Goal: Information Seeking & Learning: Learn about a topic

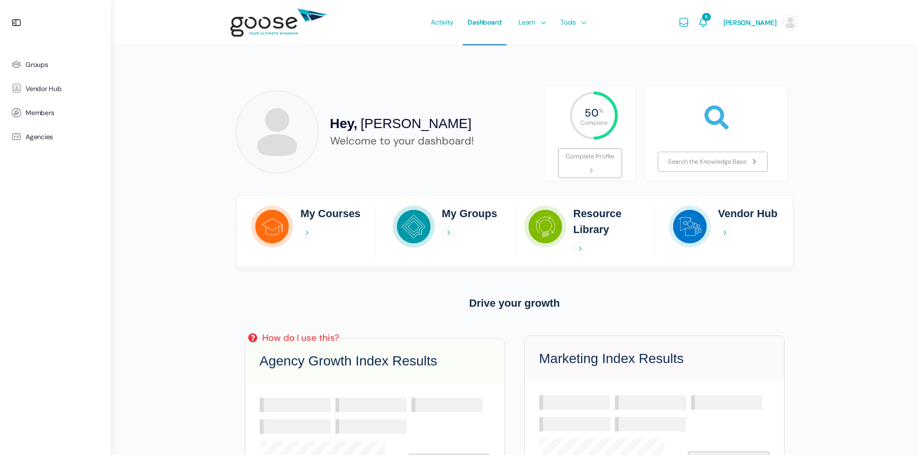
click at [532, 46] on span "Courses" at bounding box center [532, 50] width 25 height 9
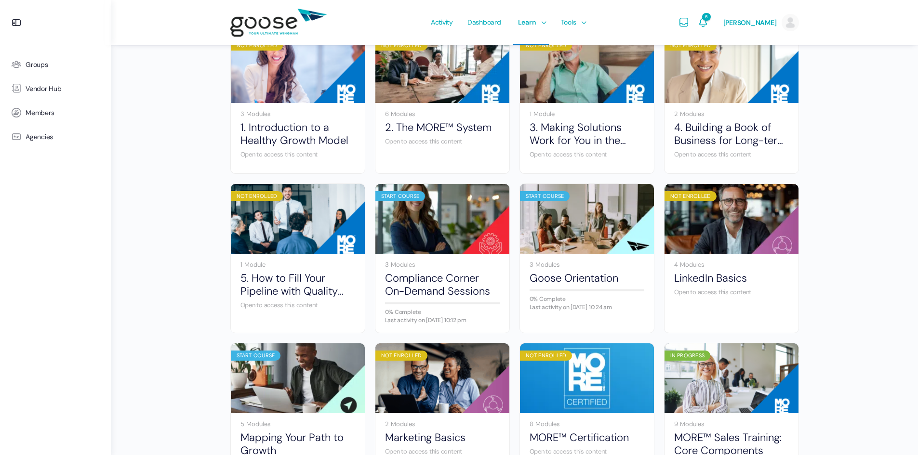
scroll to position [145, 0]
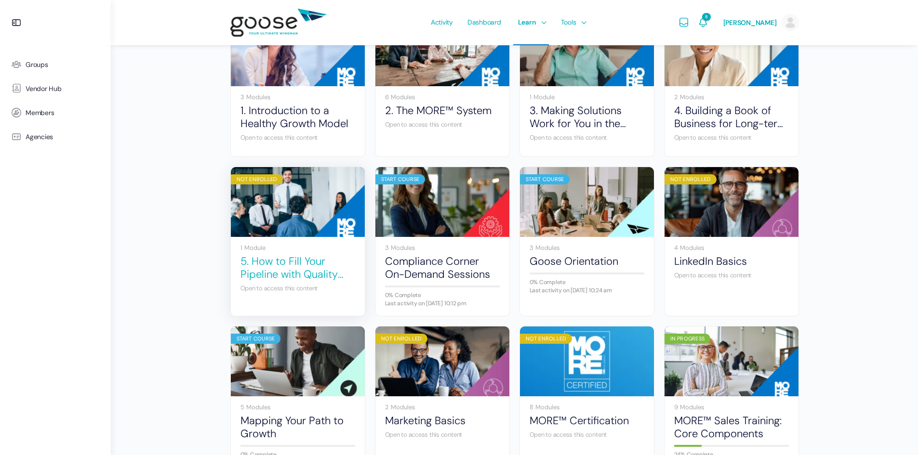
click at [273, 263] on link "5. How to Fill Your Pipeline with Quality Prospects" at bounding box center [297, 268] width 115 height 27
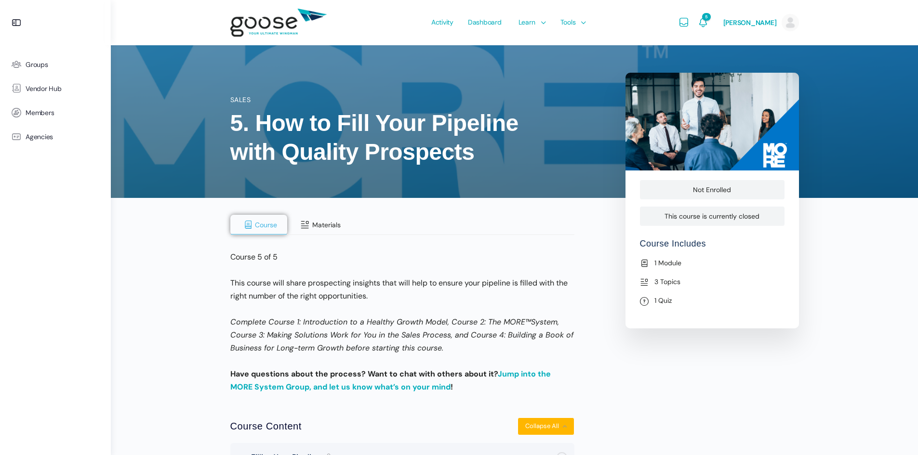
click at [324, 223] on span "Materials" at bounding box center [326, 225] width 28 height 9
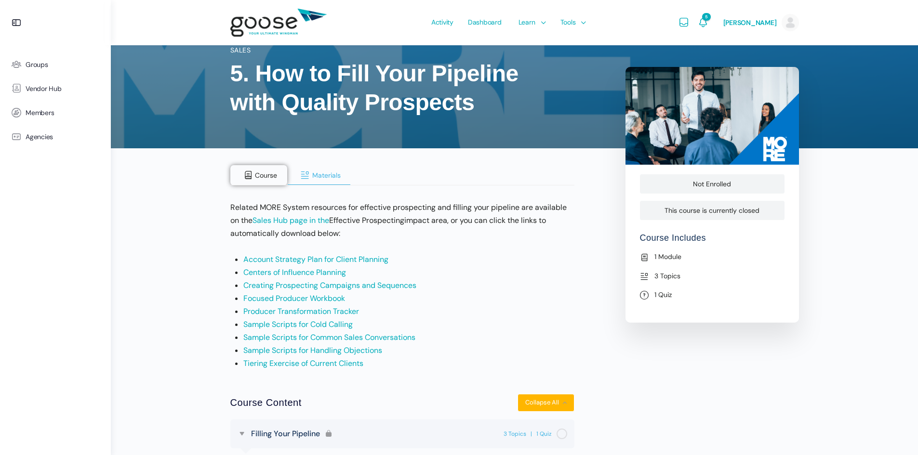
scroll to position [96, 0]
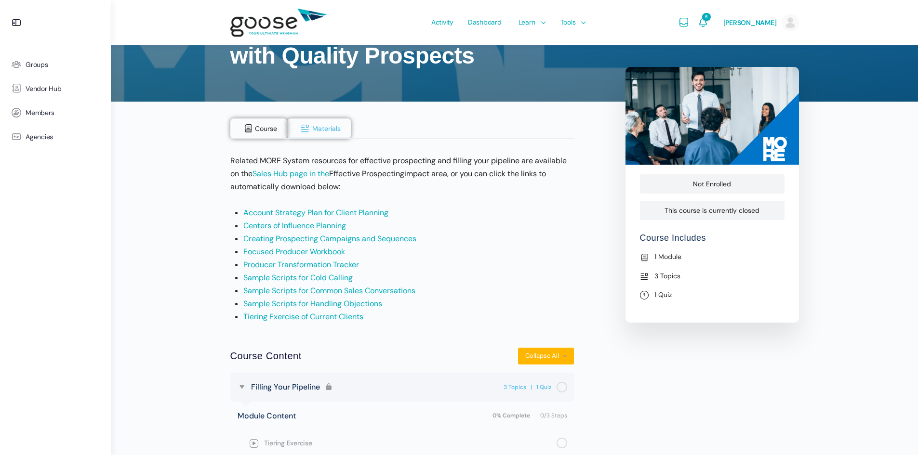
click at [301, 292] on link "Sample Scripts for Common Sales Conversations" at bounding box center [329, 291] width 172 height 10
click at [291, 277] on link "Sample Scripts for Cold Calling" at bounding box center [297, 278] width 109 height 10
click at [277, 305] on link "Sample Scripts for Handling Objections" at bounding box center [312, 304] width 139 height 10
click at [279, 252] on link "Focused Producer Workbook" at bounding box center [294, 252] width 102 height 10
click at [278, 239] on link "Creating Prospecting Campaigns and Sequences" at bounding box center [329, 239] width 173 height 10
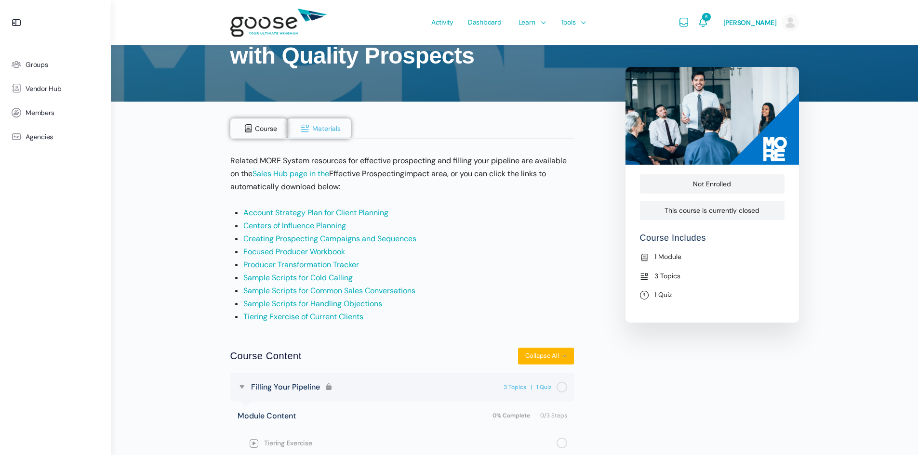
click at [280, 225] on link "Centers of Influence Planning" at bounding box center [294, 226] width 103 height 10
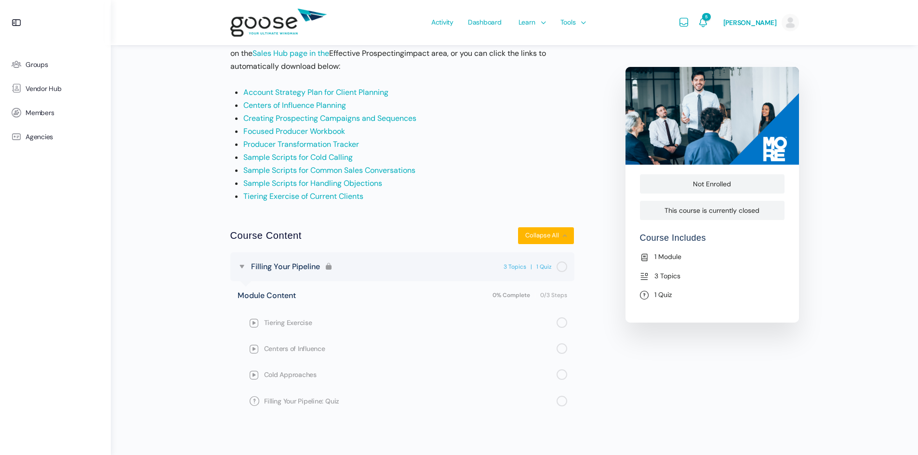
scroll to position [24, 0]
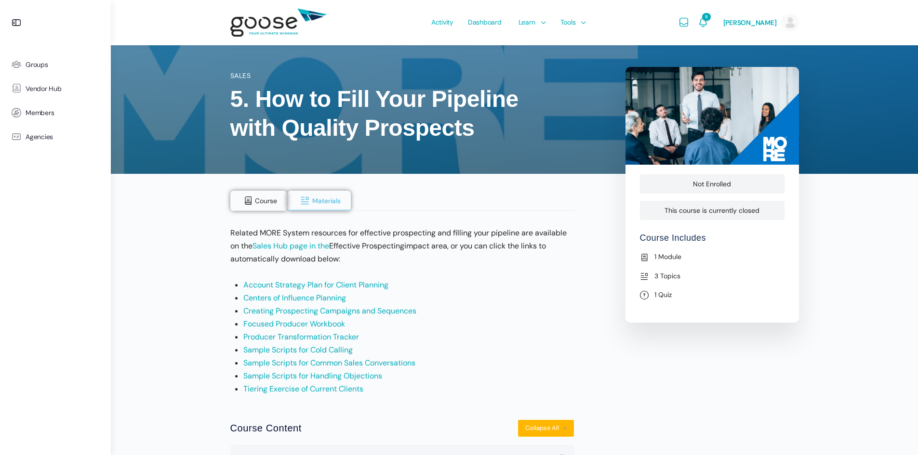
click at [291, 339] on link "Producer Transformation Tracker" at bounding box center [301, 337] width 116 height 10
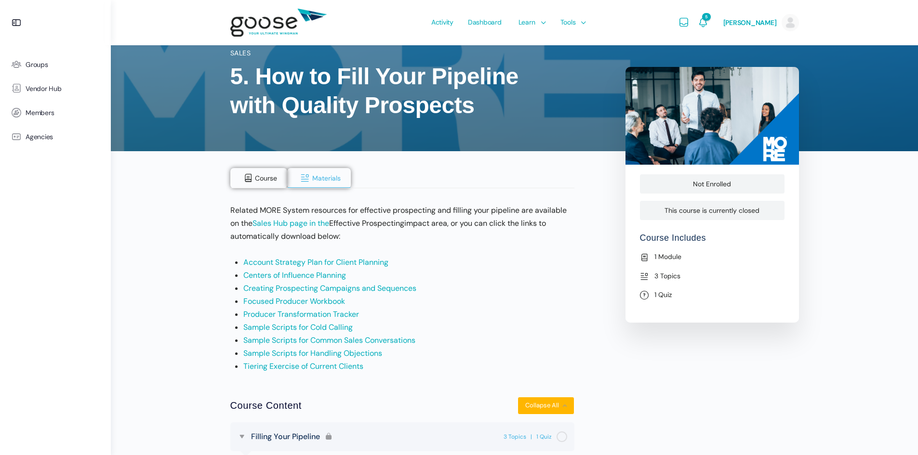
scroll to position [0, 0]
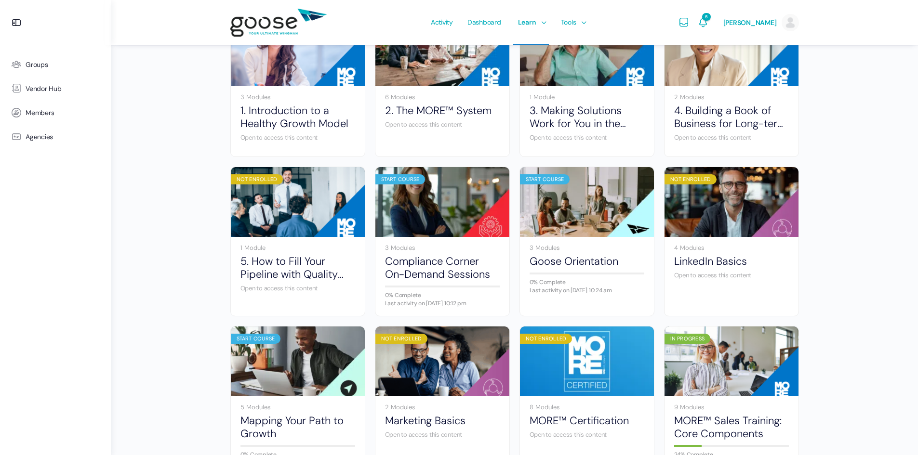
scroll to position [96, 0]
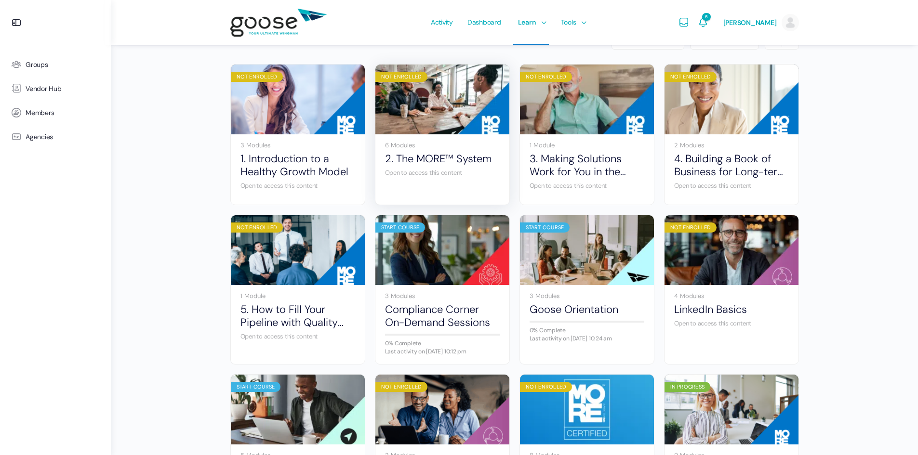
click at [433, 97] on img at bounding box center [442, 99] width 134 height 89
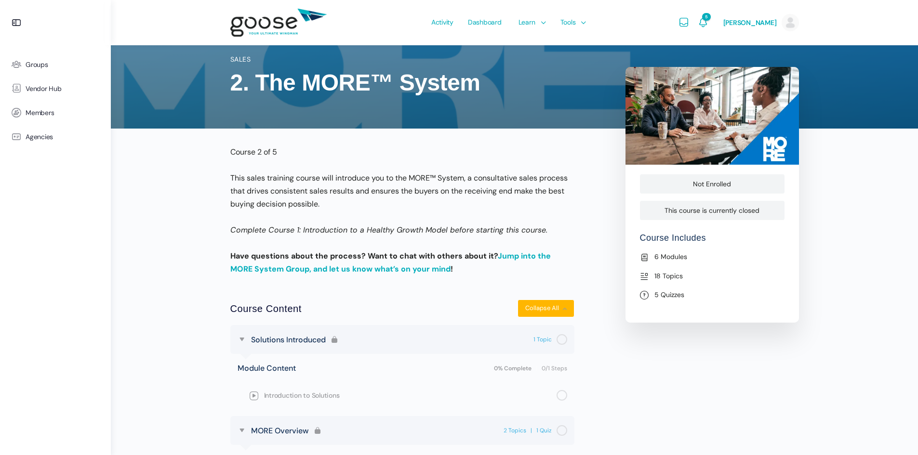
scroll to position [96, 0]
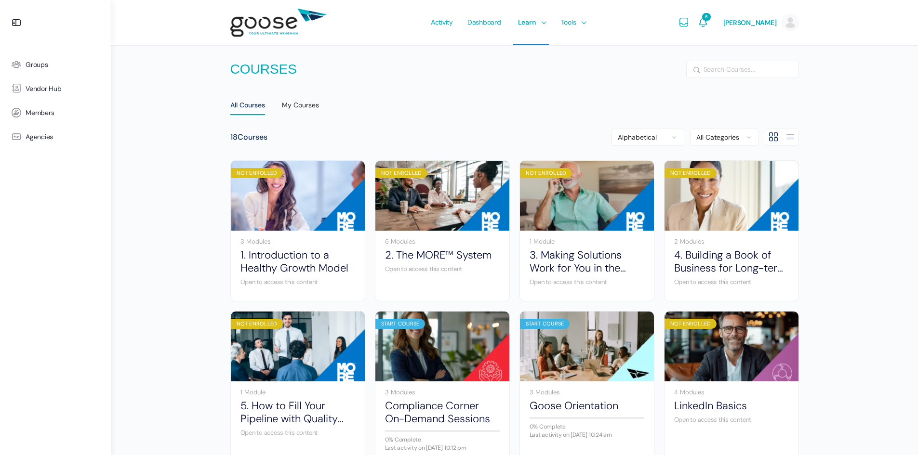
scroll to position [96, 0]
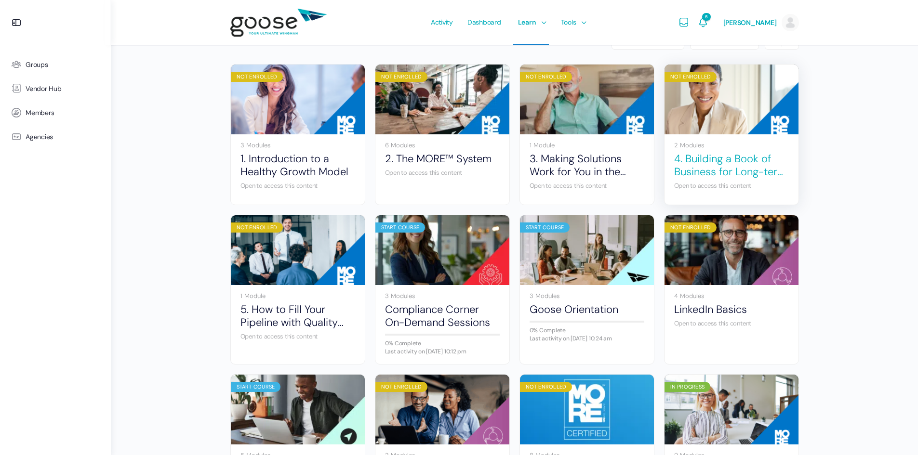
click at [727, 160] on link "4. Building a Book of Business for Long-term Growth" at bounding box center [731, 165] width 115 height 27
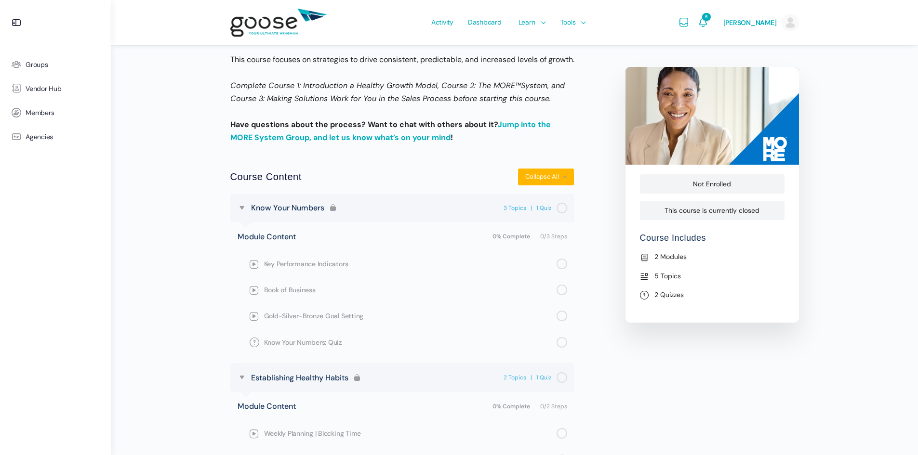
scroll to position [32, 0]
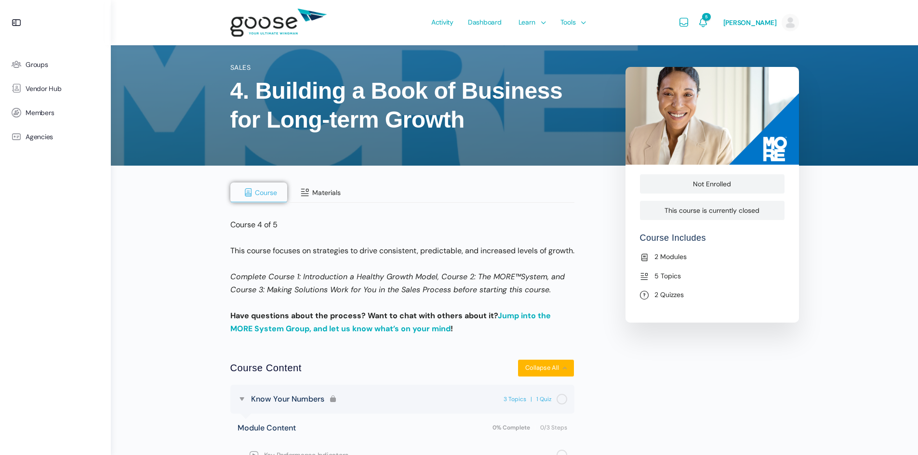
click at [322, 192] on span "Materials" at bounding box center [326, 192] width 28 height 9
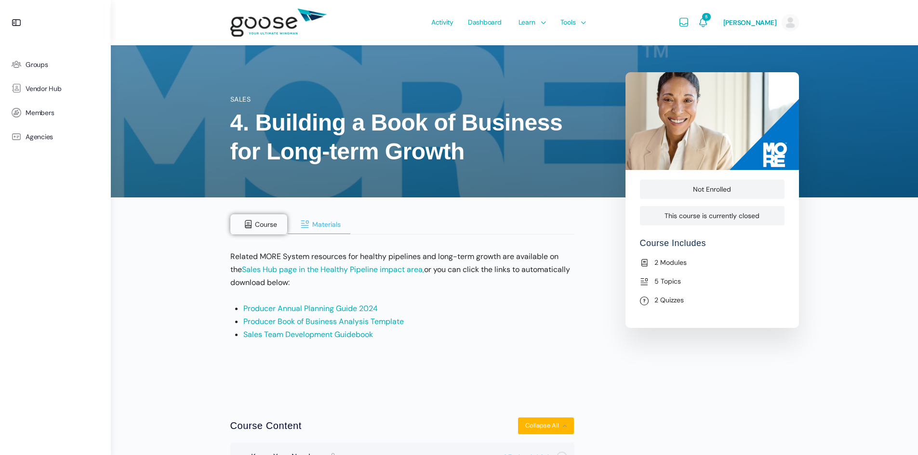
scroll to position [0, 0]
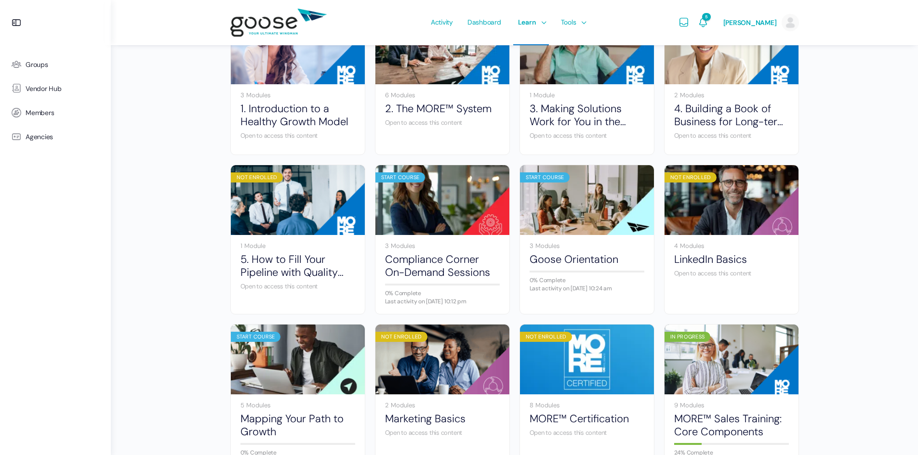
scroll to position [145, 0]
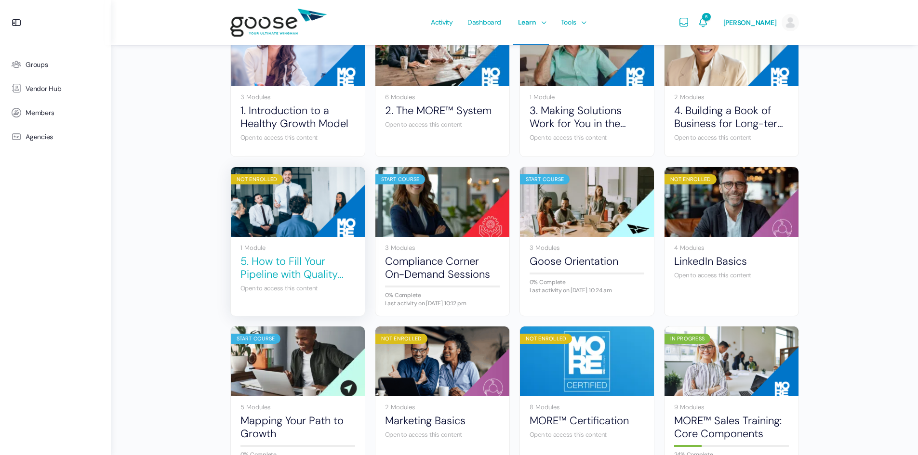
click at [269, 262] on link "5. How to Fill Your Pipeline with Quality Prospects" at bounding box center [297, 268] width 115 height 27
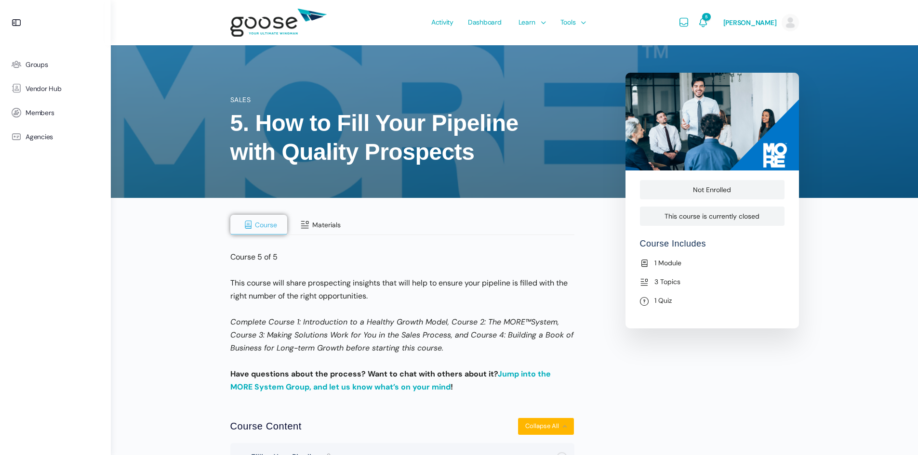
click at [321, 216] on button "Materials" at bounding box center [319, 225] width 64 height 20
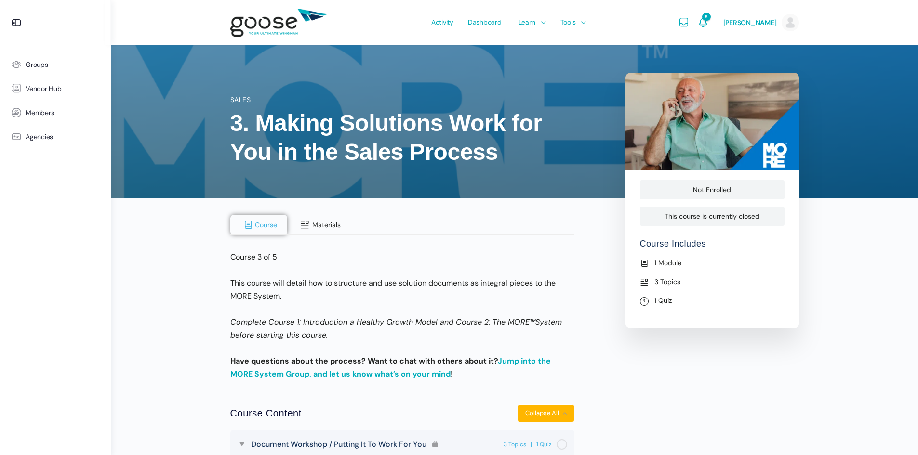
click at [335, 220] on button "Materials" at bounding box center [319, 225] width 64 height 20
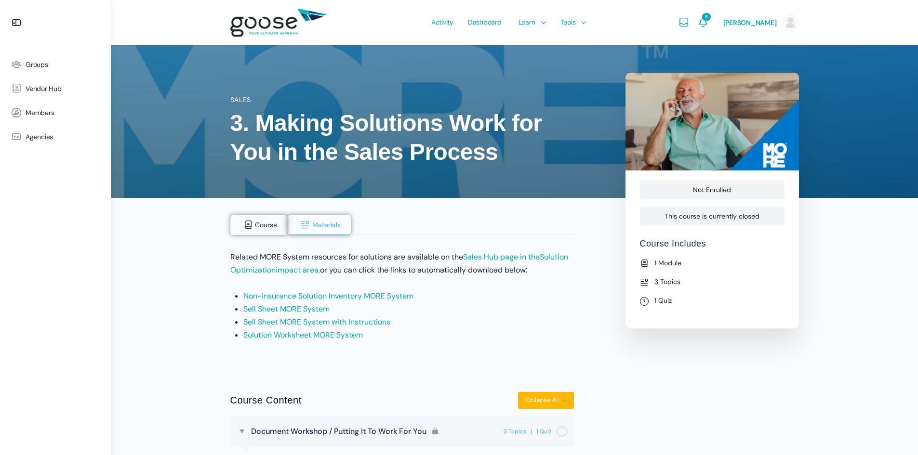
click at [313, 295] on link "Non-insurance Solution Inventory MORE System" at bounding box center [328, 296] width 170 height 10
click at [291, 306] on link "Sell Sheet MORE System" at bounding box center [286, 309] width 86 height 10
click at [294, 319] on link "Sell Sheet MORE System with Instructions" at bounding box center [316, 322] width 147 height 10
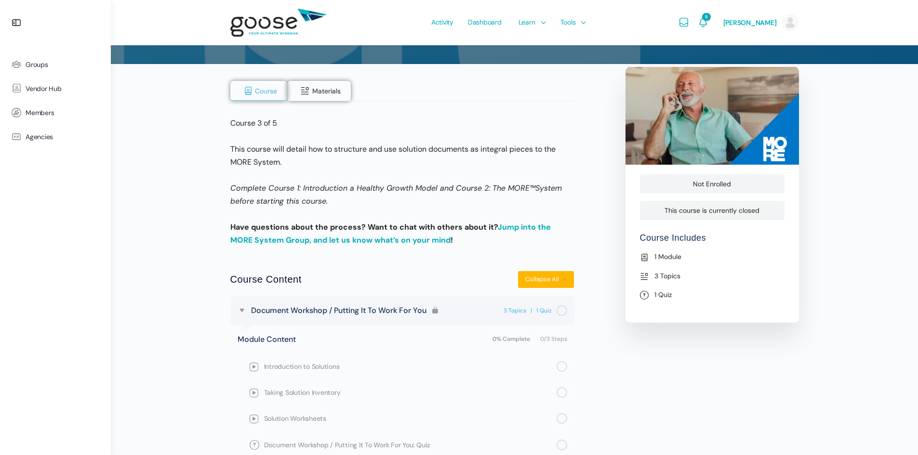
scroll to position [178, 0]
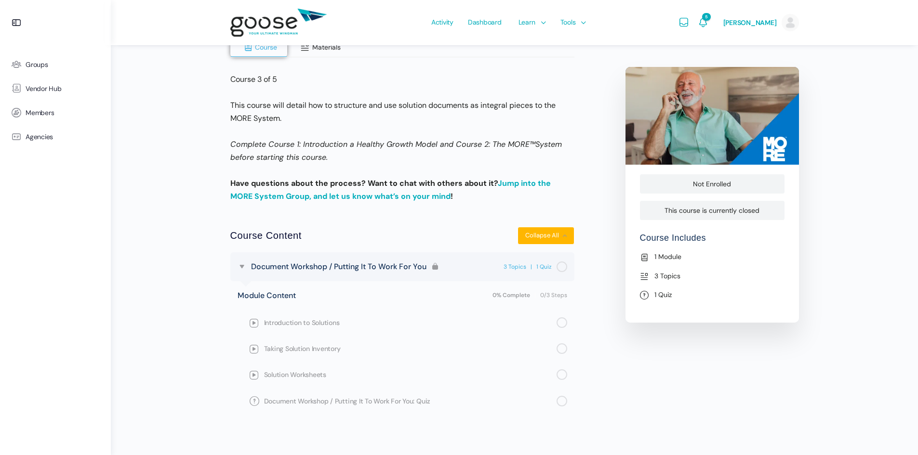
click at [302, 55] on button "Materials" at bounding box center [319, 47] width 64 height 20
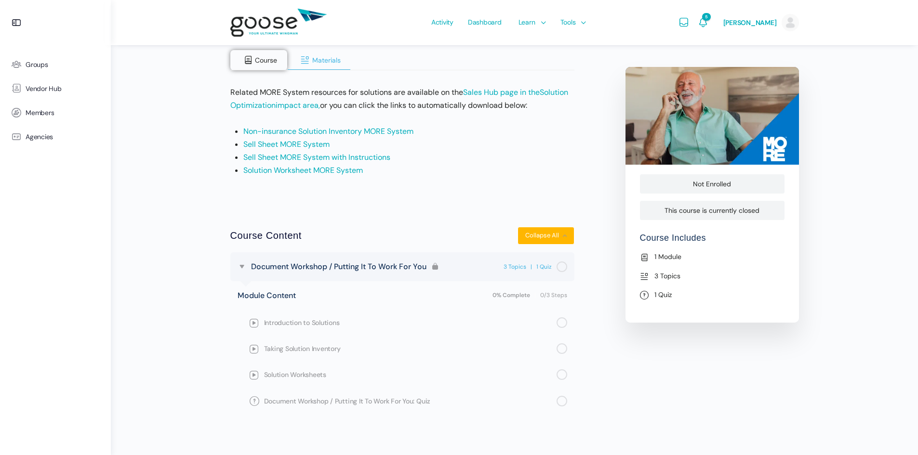
scroll to position [165, 0]
click at [287, 173] on link "Solution Worksheet MORE System" at bounding box center [303, 170] width 120 height 10
click at [374, 157] on link "Sell Sheet MORE System with Instructions" at bounding box center [316, 157] width 147 height 10
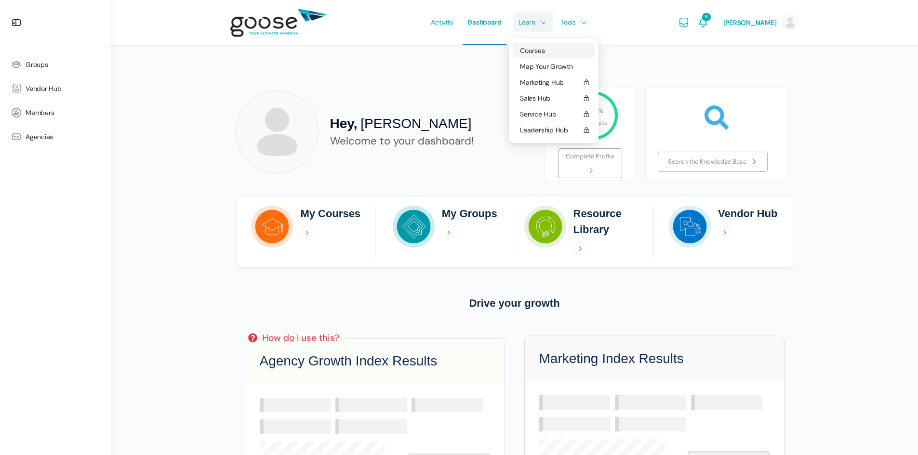
click at [543, 48] on link "Courses" at bounding box center [554, 50] width 82 height 15
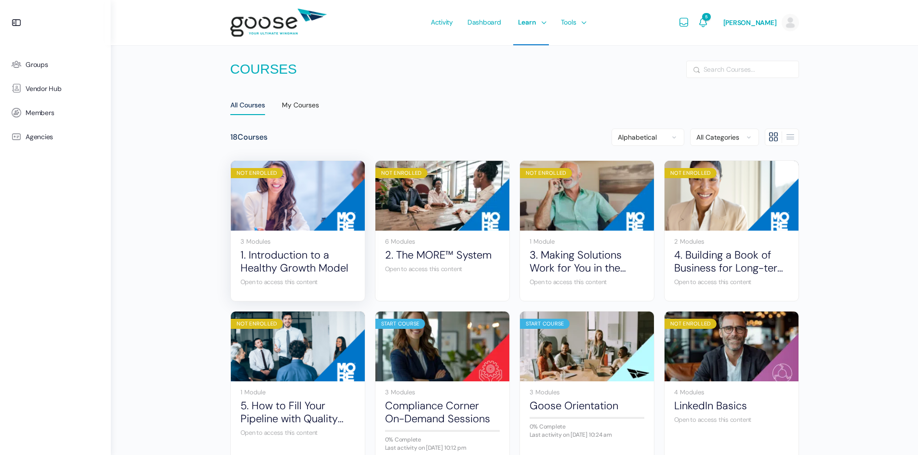
click at [302, 201] on img at bounding box center [298, 195] width 134 height 89
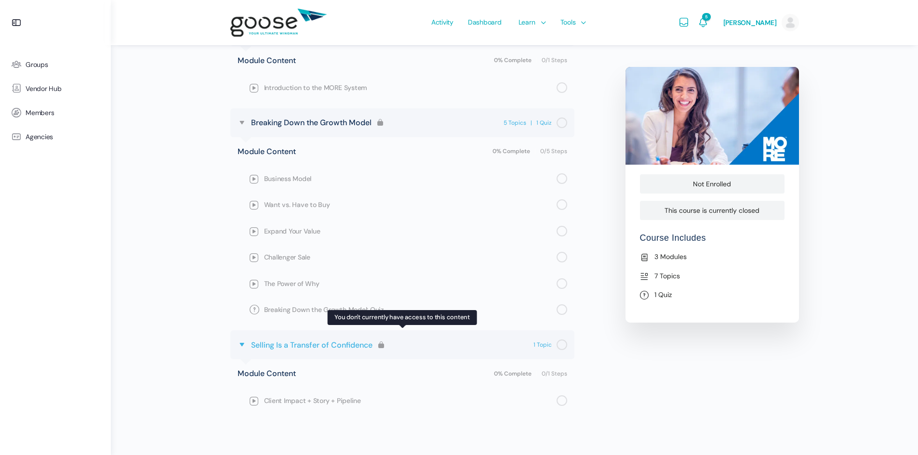
scroll to position [98, 0]
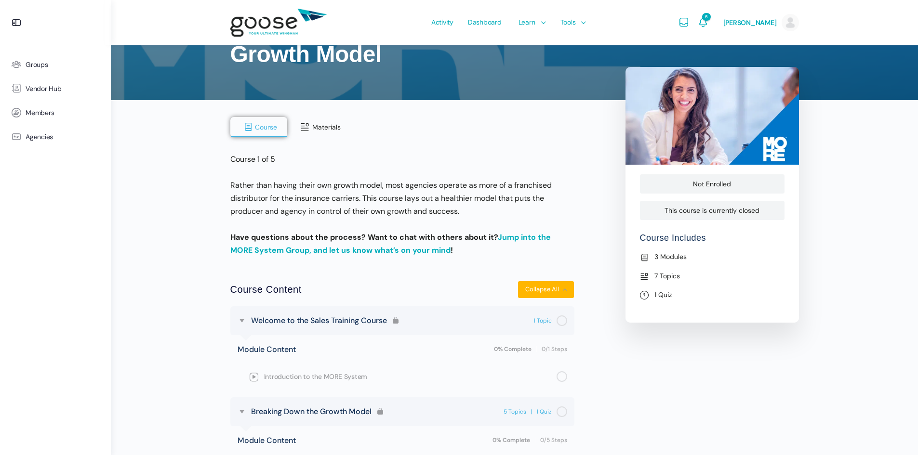
click at [330, 123] on span "Materials" at bounding box center [326, 127] width 28 height 9
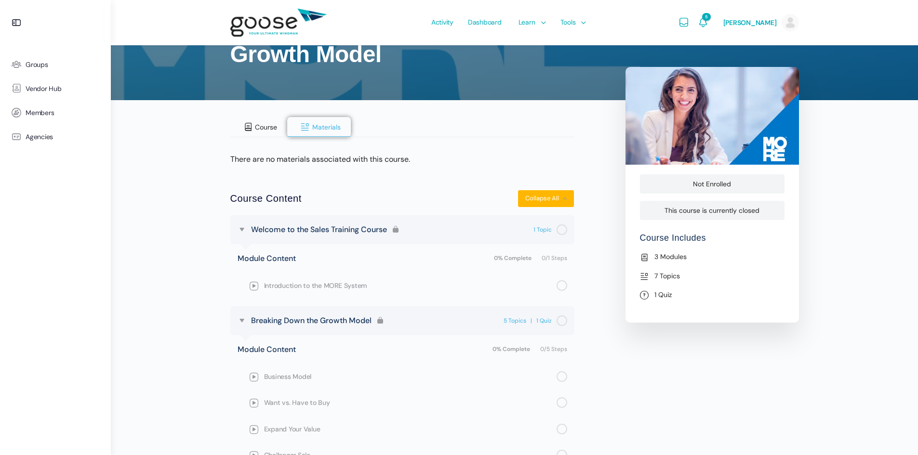
click at [265, 128] on span "Course" at bounding box center [266, 127] width 22 height 9
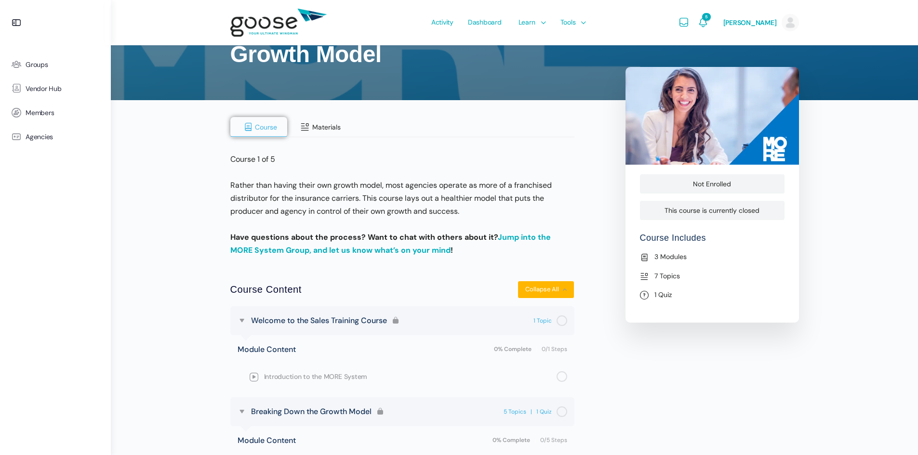
click at [322, 128] on span "Materials" at bounding box center [326, 127] width 28 height 9
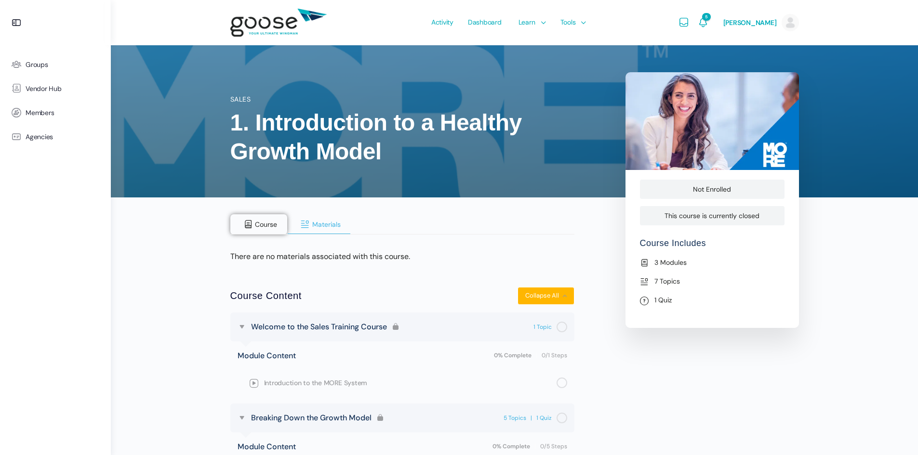
scroll to position [0, 0]
click at [40, 89] on span "Vendor Hub" at bounding box center [44, 89] width 36 height 8
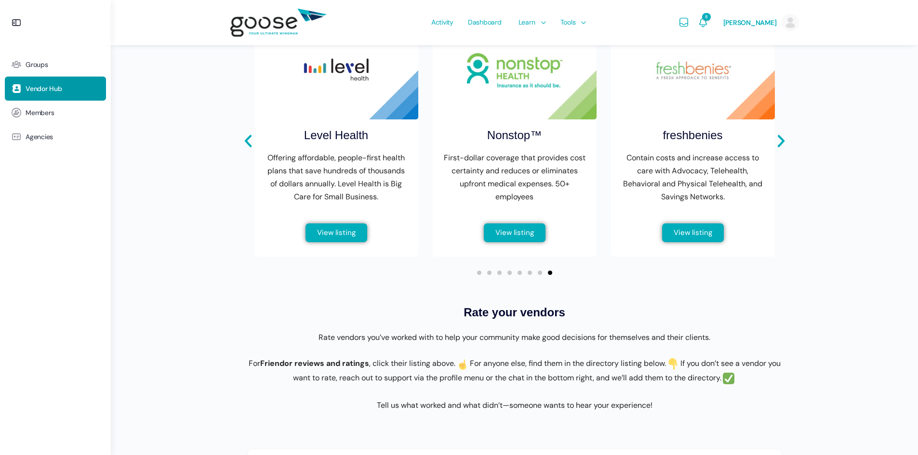
scroll to position [386, 0]
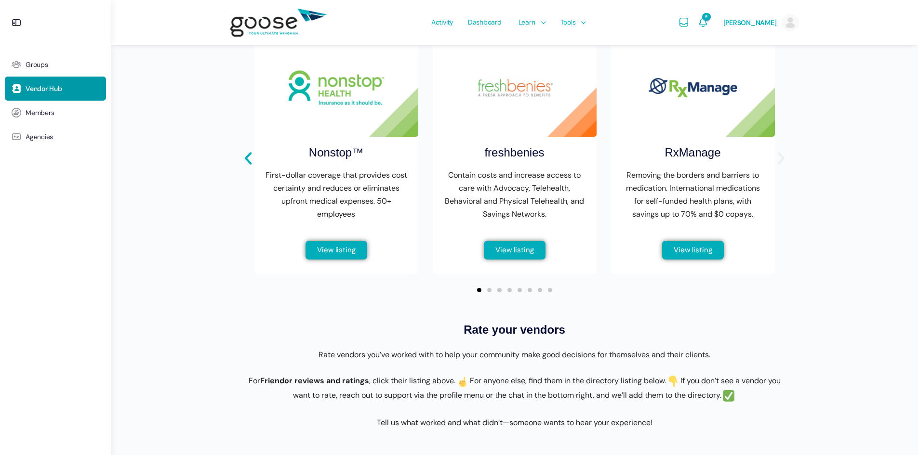
click at [783, 165] on icon "Next slide" at bounding box center [780, 158] width 7 height 13
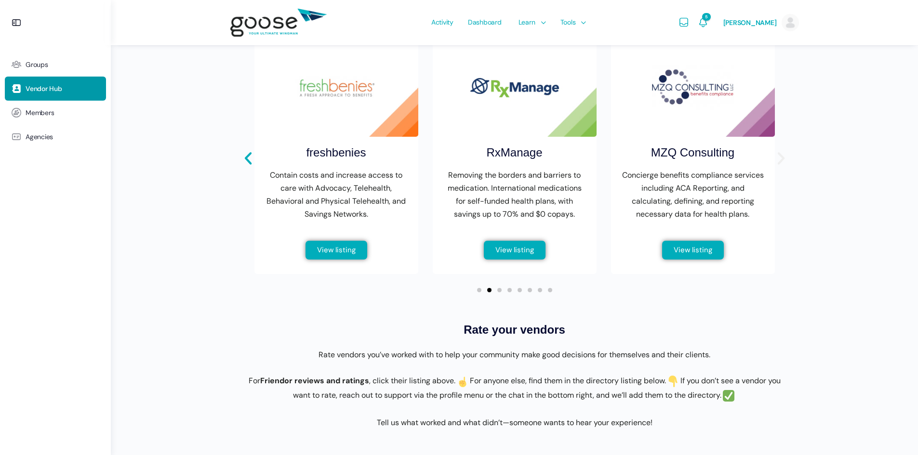
click at [783, 165] on icon "Next slide" at bounding box center [780, 158] width 7 height 13
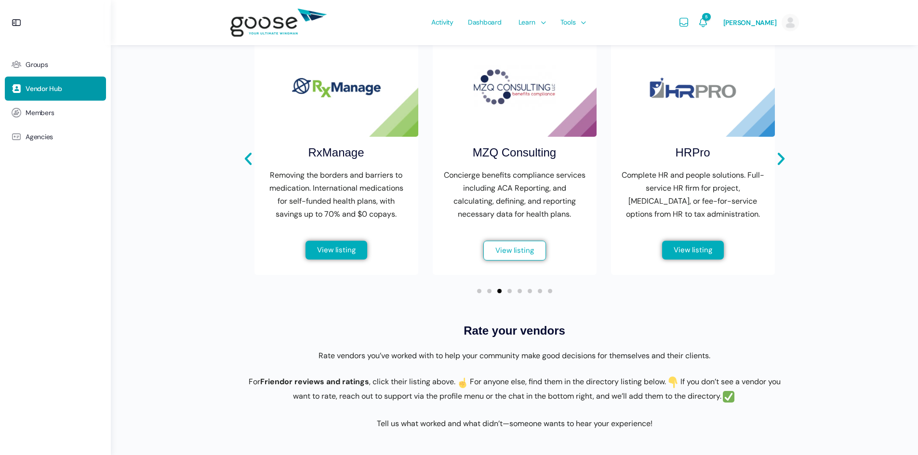
click at [514, 254] on span "View listing" at bounding box center [514, 250] width 39 height 7
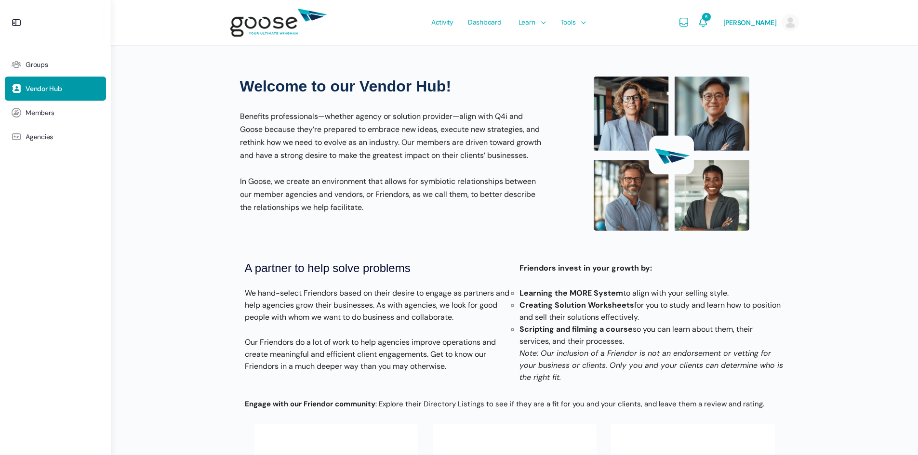
scroll to position [386, 0]
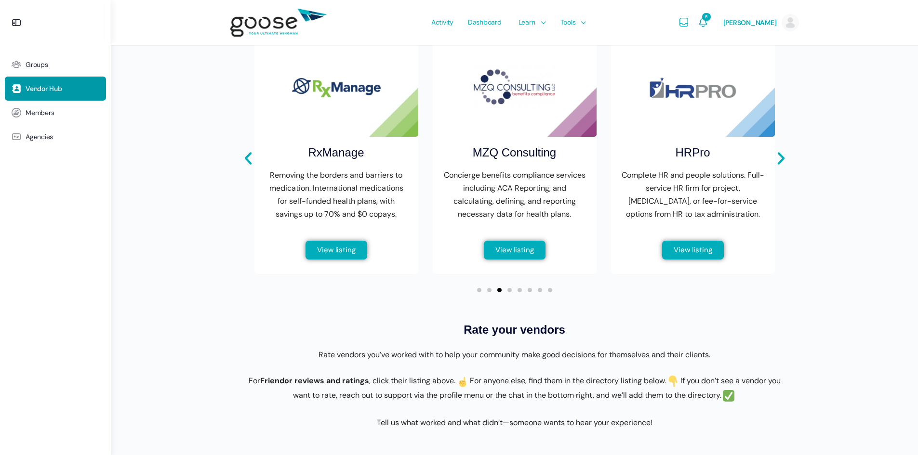
click at [239, 167] on div "Nonstop™ First-dollar coverage that provides cost certainty and reduces or elim…" at bounding box center [514, 178] width 569 height 278
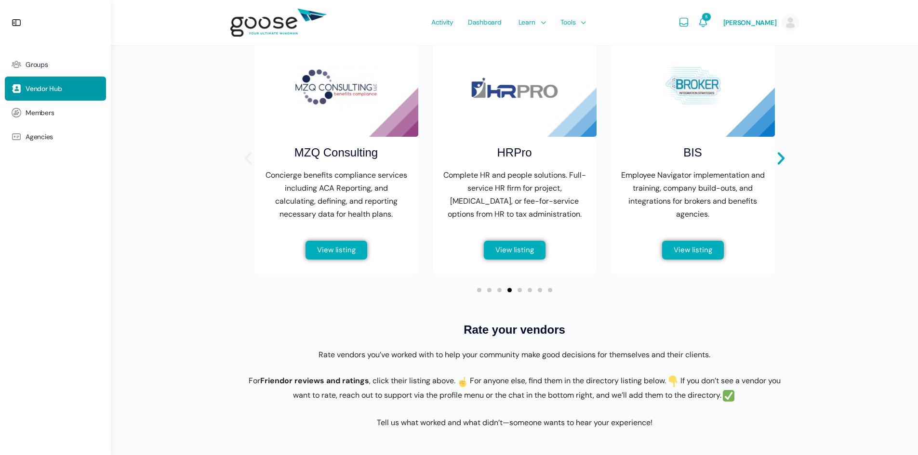
click at [247, 165] on icon "Previous slide" at bounding box center [247, 158] width 7 height 13
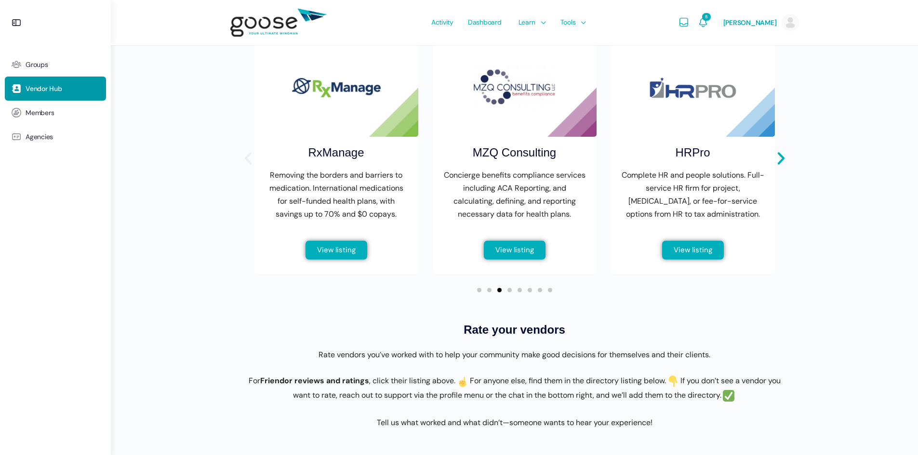
click at [247, 165] on icon "Previous slide" at bounding box center [247, 158] width 7 height 13
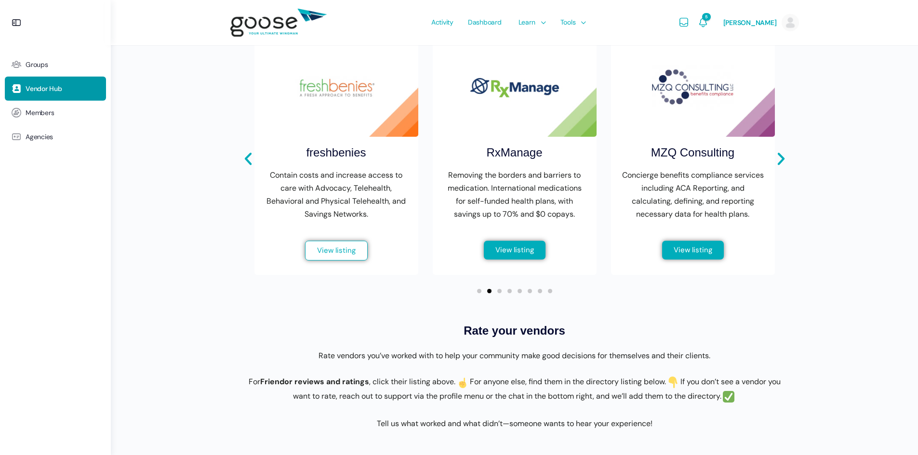
click at [342, 254] on span "View listing" at bounding box center [336, 250] width 39 height 7
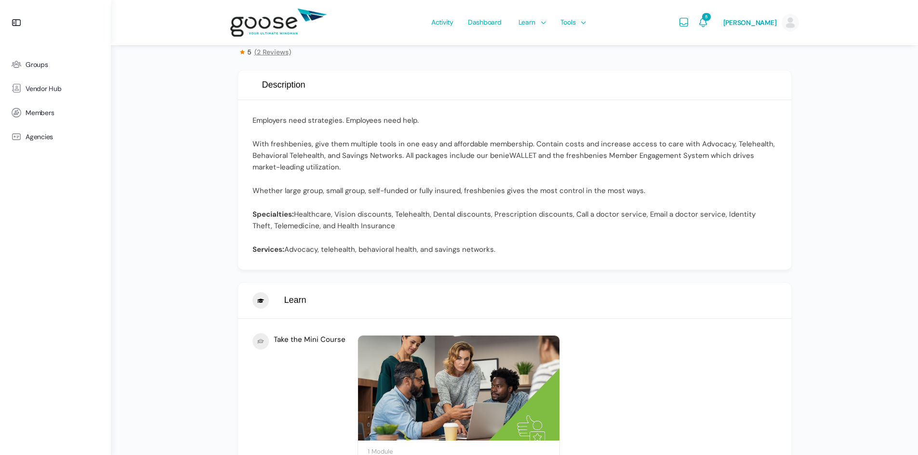
scroll to position [434, 0]
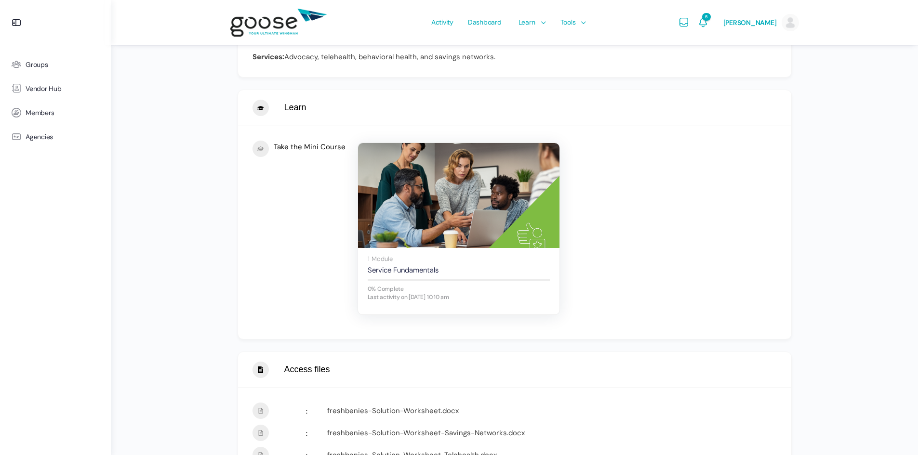
click at [395, 265] on div "1 Module Service Fundamentals 0% Complete Last activity on [DATE] 10:10 am" at bounding box center [458, 281] width 201 height 67
click at [398, 242] on img at bounding box center [458, 196] width 201 height 134
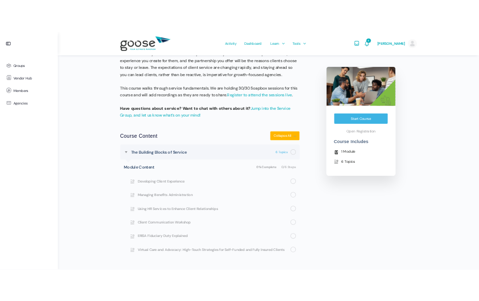
scroll to position [266, 0]
